Goal: Check status: Check status

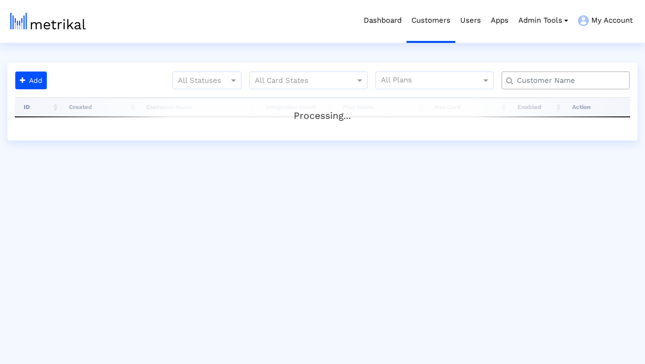
click at [554, 77] on input "text" at bounding box center [568, 80] width 116 height 10
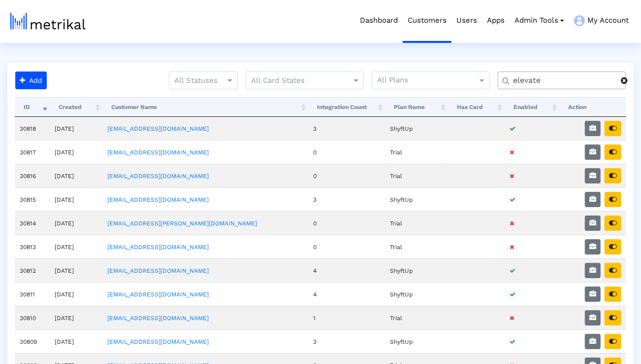
type input "elevate"
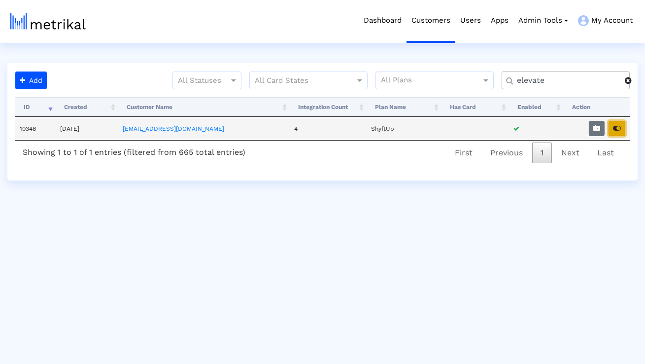
click at [619, 133] on button "button" at bounding box center [616, 128] width 17 height 15
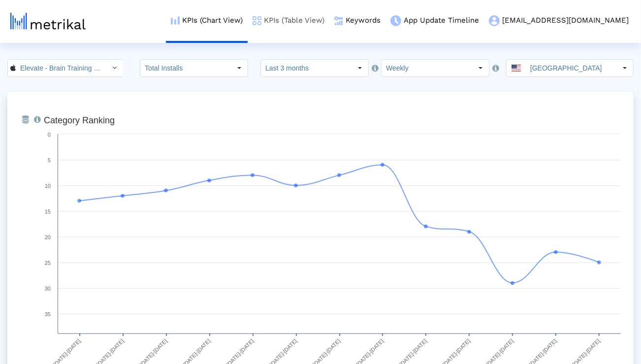
click at [330, 20] on link "KPIs (Table View)" at bounding box center [289, 20] width 82 height 41
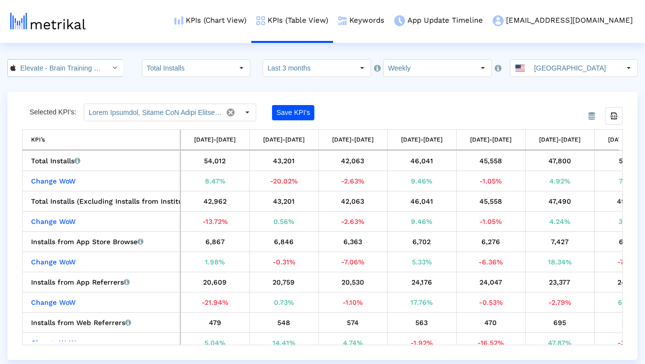
click at [107, 68] on div "Select" at bounding box center [115, 68] width 16 height 16
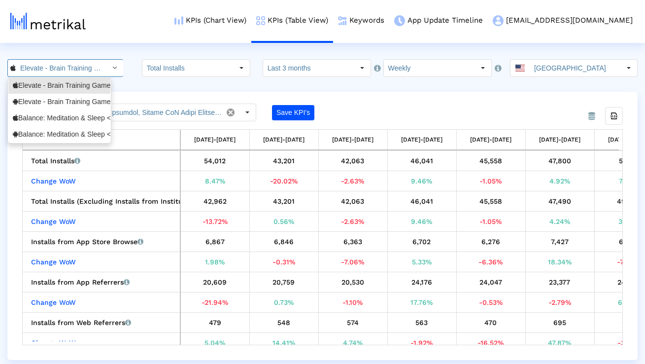
scroll to position [0, 71]
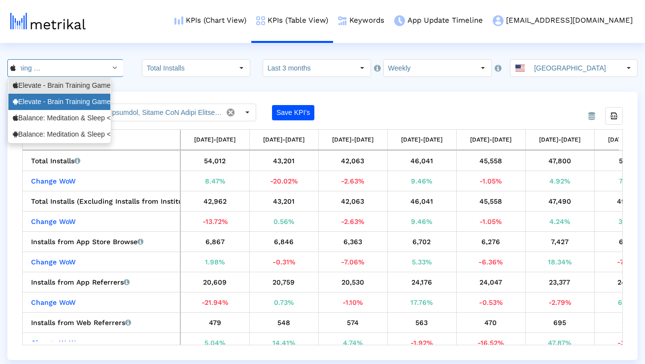
click at [89, 101] on div "Elevate - Brain Training Games <com.wonder>" at bounding box center [59, 101] width 93 height 9
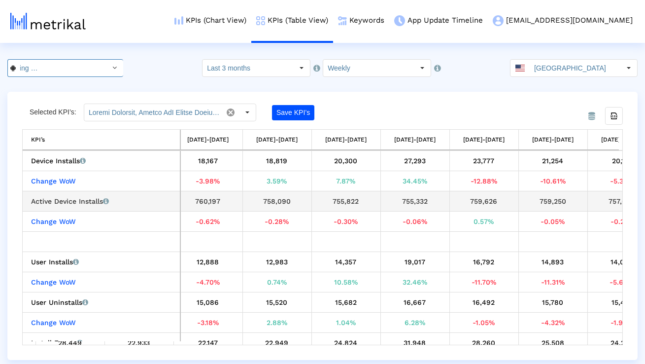
scroll to position [0, 458]
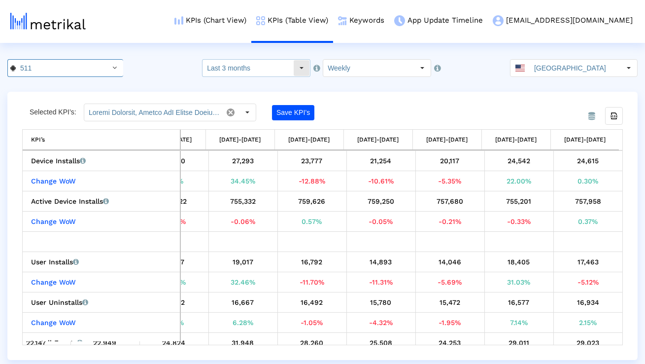
click at [303, 71] on div "Select" at bounding box center [302, 68] width 16 height 16
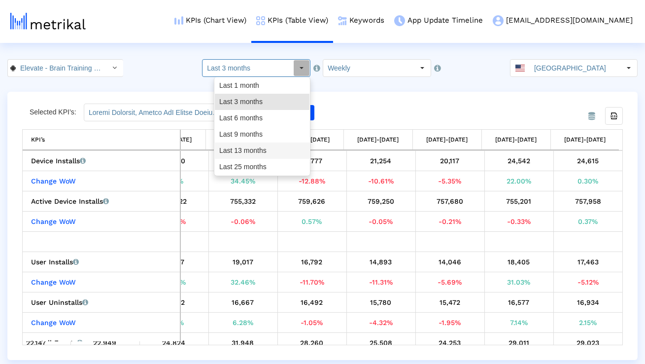
click at [260, 147] on div "Last 13 months" at bounding box center [262, 150] width 95 height 16
type input "Last 13 months"
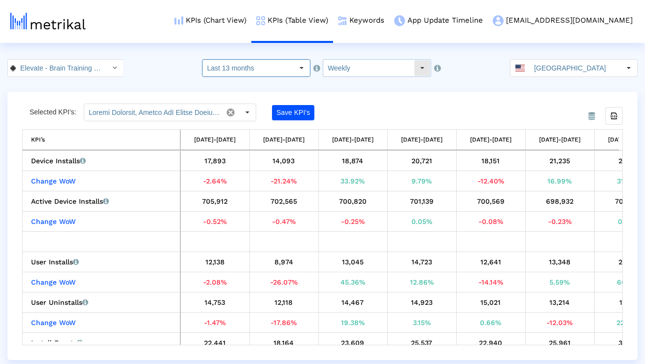
click at [355, 72] on input "Weekly" at bounding box center [368, 68] width 91 height 17
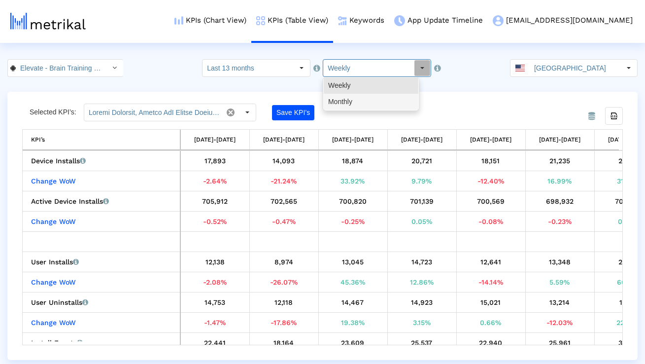
click at [349, 101] on div "Monthly" at bounding box center [371, 102] width 95 height 16
type input "Monthly"
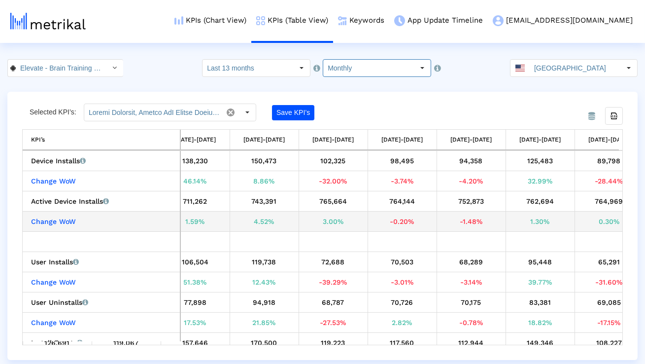
scroll to position [0, 0]
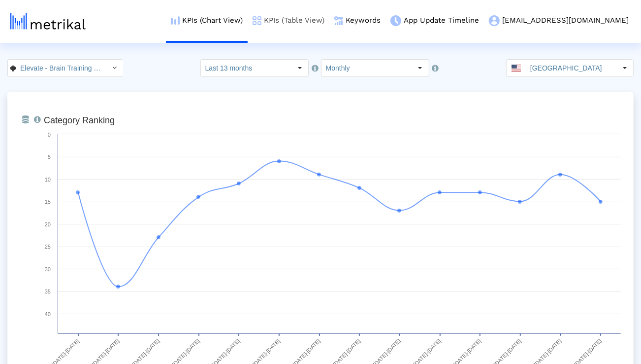
click at [327, 20] on link "KPIs (Table View)" at bounding box center [289, 20] width 82 height 41
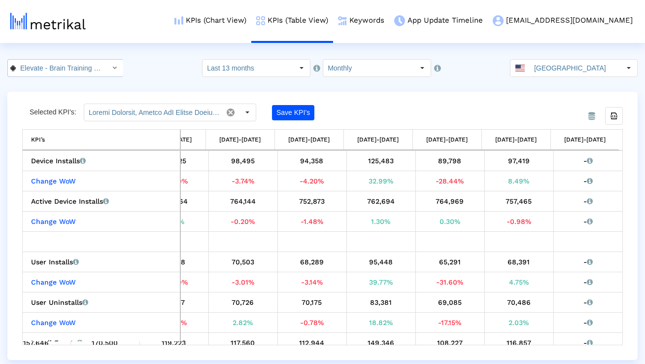
click at [107, 65] on div "Select" at bounding box center [115, 68] width 16 height 16
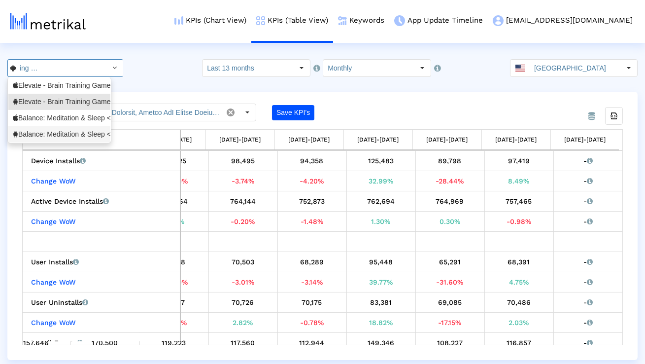
click at [74, 133] on div "Balance: Meditation & Sleep <com.elevatelabs.geonosis>" at bounding box center [59, 134] width 93 height 9
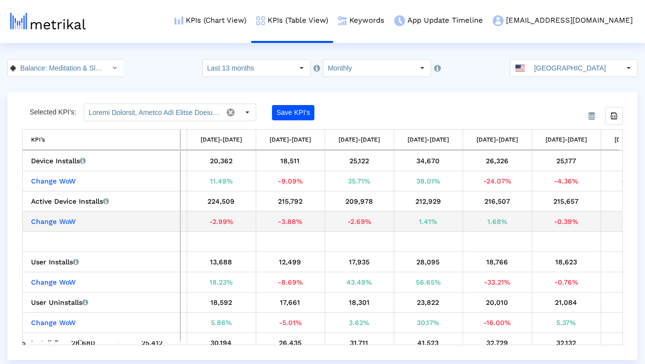
scroll to position [0, 193]
